Goal: Task Accomplishment & Management: Use online tool/utility

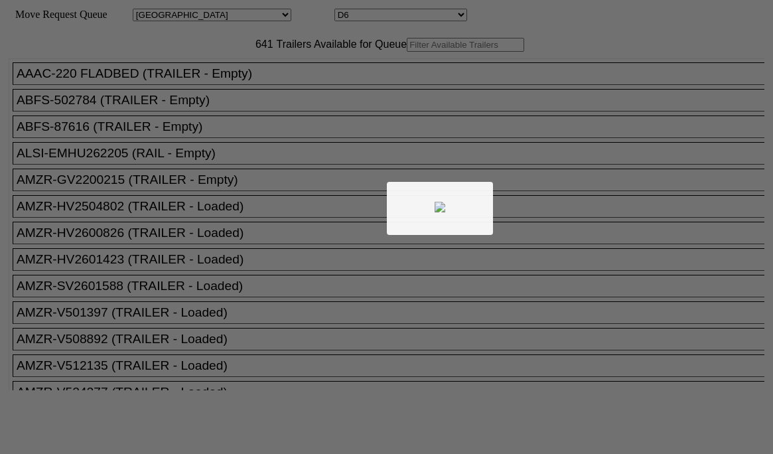
select select "161"
select select "4922"
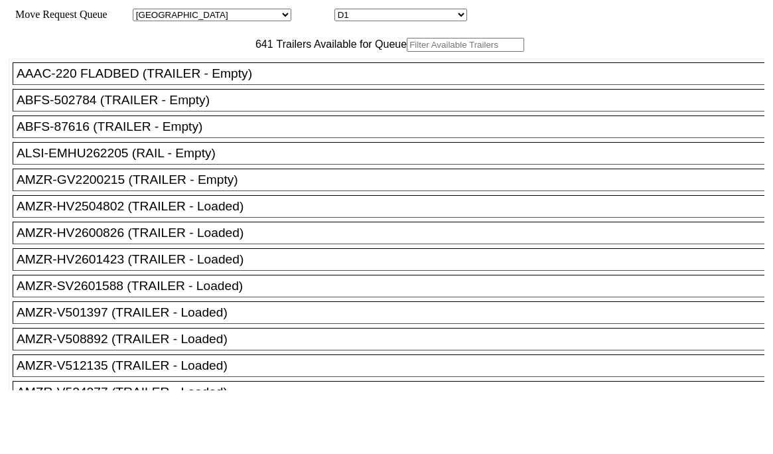
click at [407, 52] on input "text" at bounding box center [465, 45] width 117 height 14
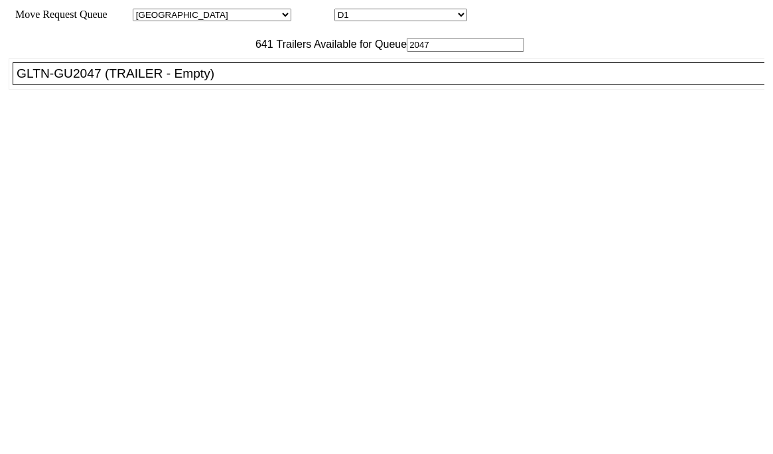
type input "2047"
click at [148, 81] on div "GLTN-GU2047 (TRAILER - Empty)" at bounding box center [395, 73] width 756 height 15
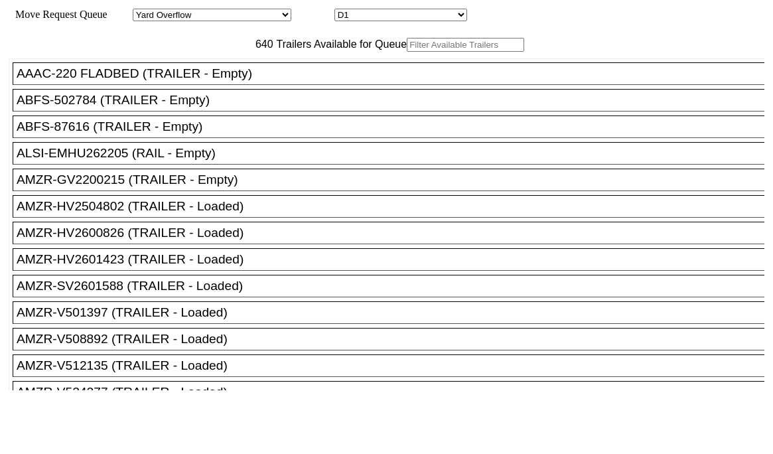
click at [407, 52] on input "text" at bounding box center [465, 45] width 117 height 14
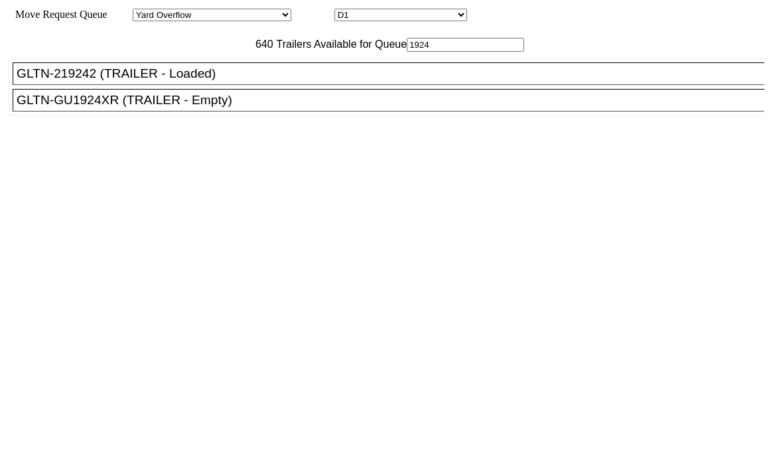
type input "1924"
click at [191, 108] on div "GLTN-GU1924XR (TRAILER - Empty)" at bounding box center [395, 100] width 756 height 15
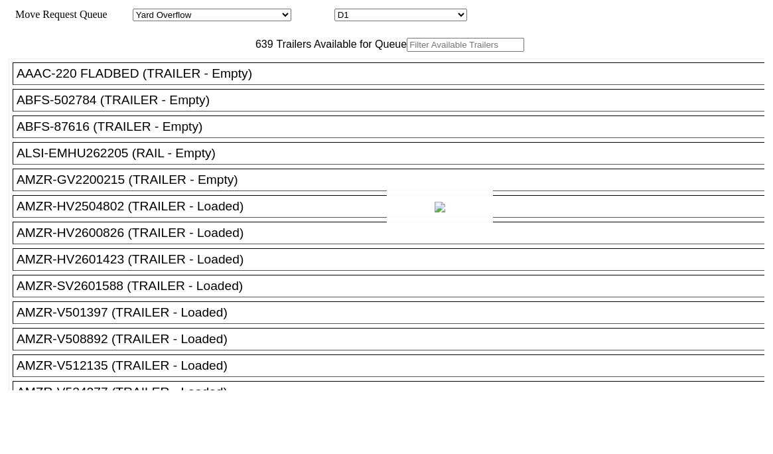
click at [214, 69] on div at bounding box center [386, 227] width 773 height 454
click at [407, 52] on input "text" at bounding box center [465, 45] width 117 height 14
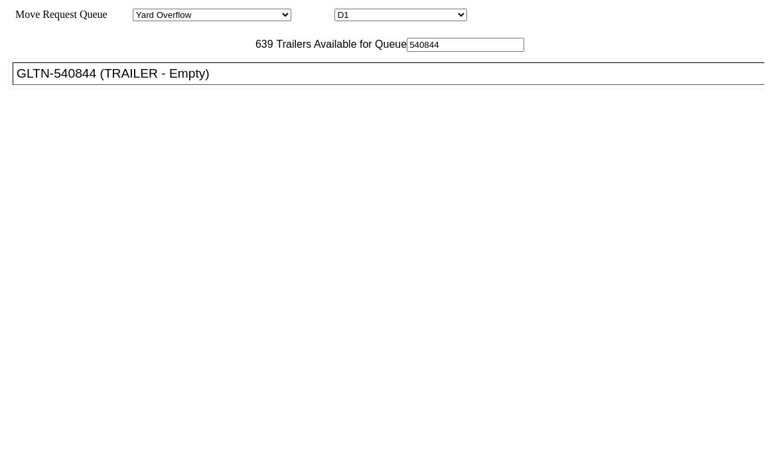
type input "540844"
click at [152, 85] on li "GLTN-540844 (TRAILER - Empty)" at bounding box center [395, 73] width 764 height 23
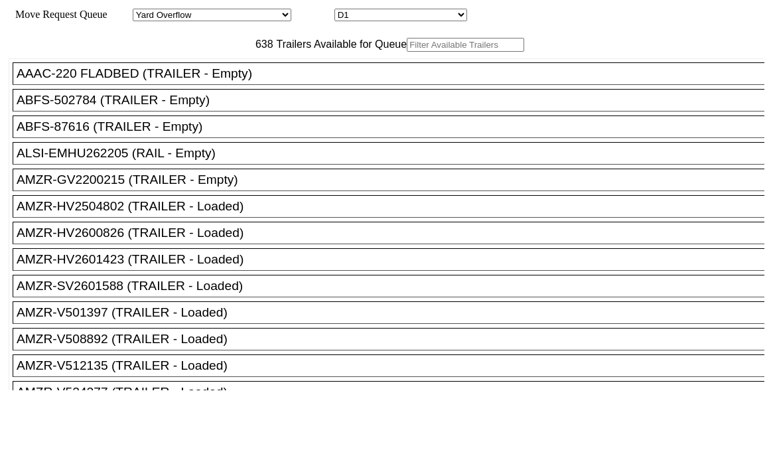
click at [407, 52] on input "text" at bounding box center [465, 45] width 117 height 14
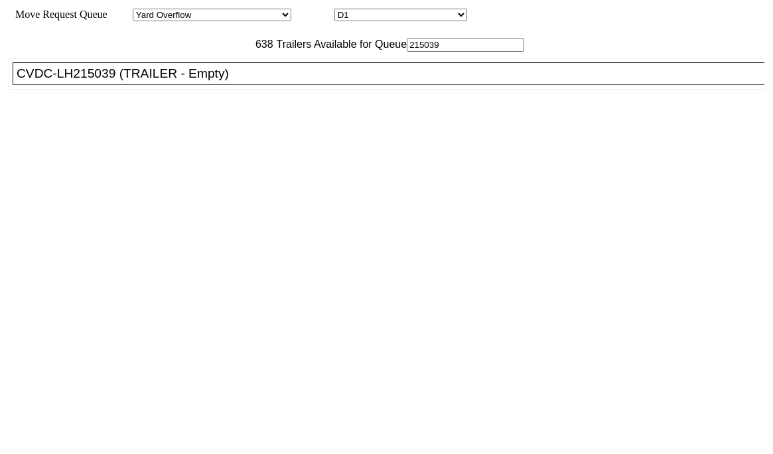
type input "215039"
click at [251, 81] on div "CVDC-LH215039 (TRAILER - Empty)" at bounding box center [395, 73] width 756 height 15
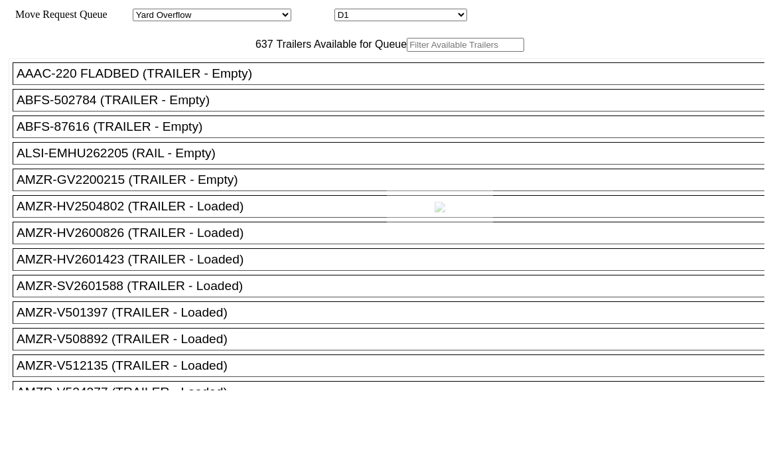
click at [237, 70] on div at bounding box center [386, 227] width 773 height 454
click at [407, 52] on input "text" at bounding box center [465, 45] width 117 height 14
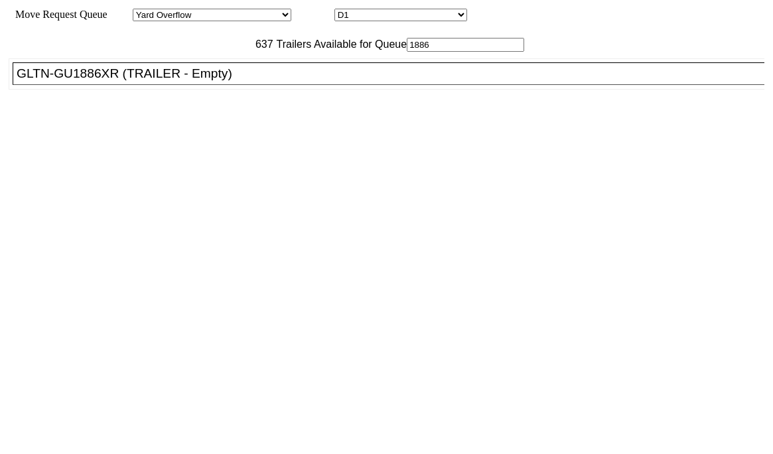
type input "1886"
click at [252, 85] on li "GLTN-GU1886XR (TRAILER - Empty)" at bounding box center [395, 73] width 764 height 23
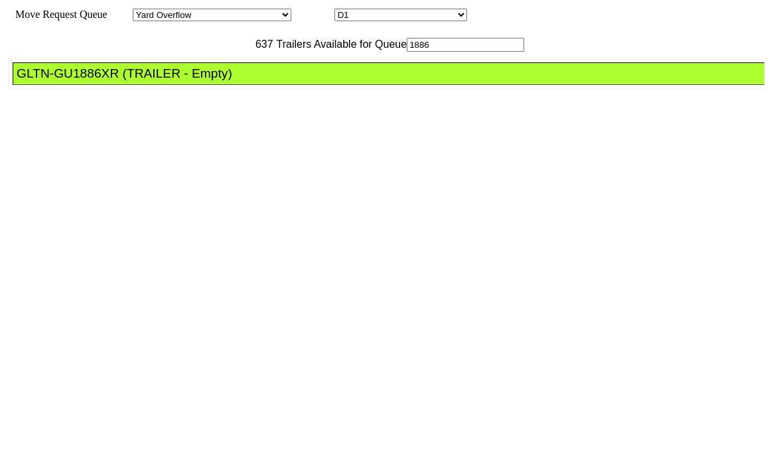
drag, startPoint x: 357, startPoint y: 181, endPoint x: 380, endPoint y: 196, distance: 27.4
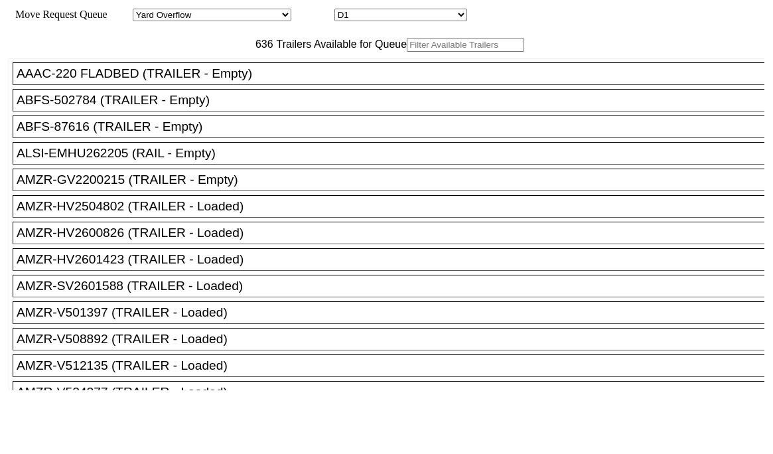
click at [407, 52] on input "text" at bounding box center [465, 45] width 117 height 14
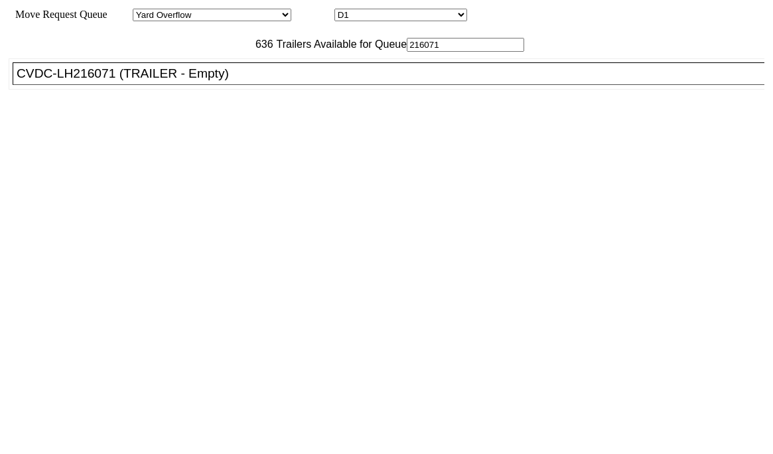
type input "216071"
click at [210, 81] on div "CVDC-LH216071 (TRAILER - Empty)" at bounding box center [395, 73] width 756 height 15
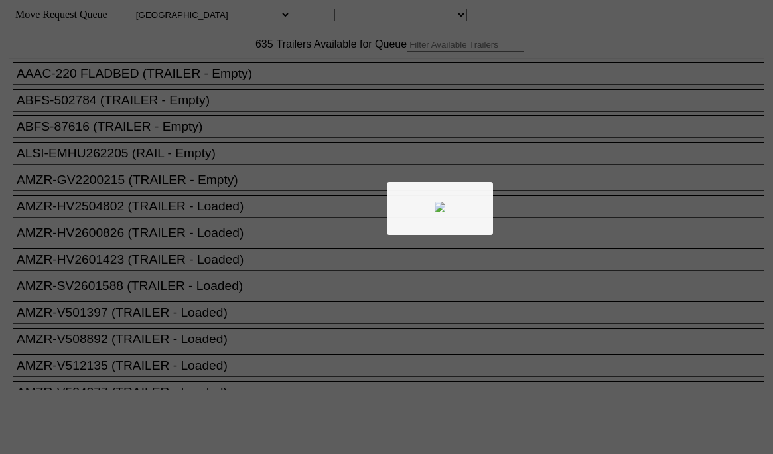
select select "161"
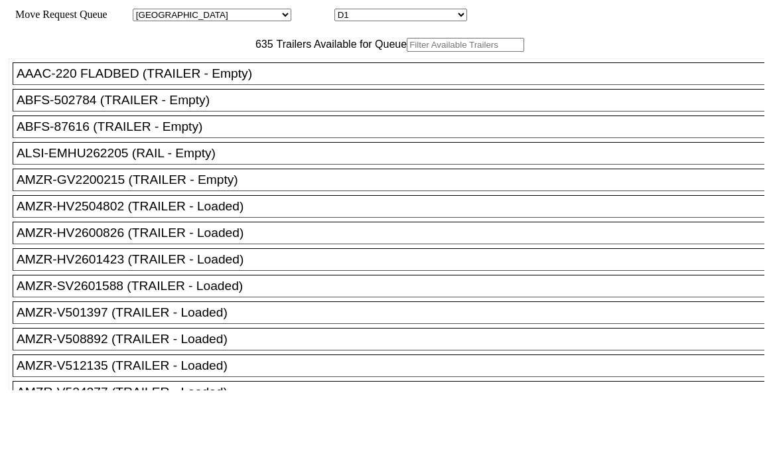
click at [407, 52] on input "text" at bounding box center [465, 45] width 117 height 14
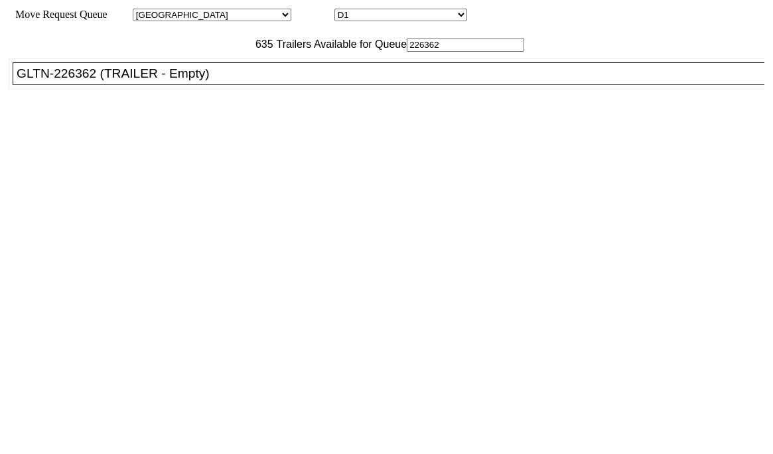
type input "226362"
click at [210, 81] on div "GLTN-226362 (TRAILER - Empty)" at bounding box center [395, 73] width 756 height 15
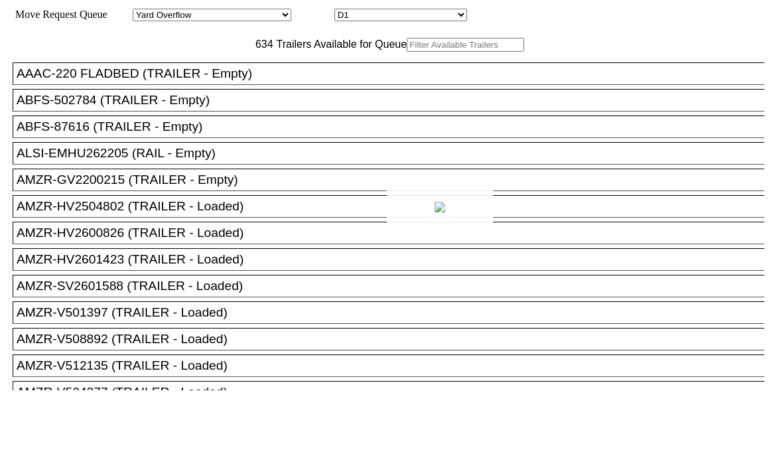
drag, startPoint x: 204, startPoint y: 75, endPoint x: 214, endPoint y: 72, distance: 10.9
click at [208, 70] on div at bounding box center [386, 227] width 773 height 454
click at [407, 52] on input "text" at bounding box center [465, 45] width 117 height 14
type input "2"
